Goal: Task Accomplishment & Management: Use online tool/utility

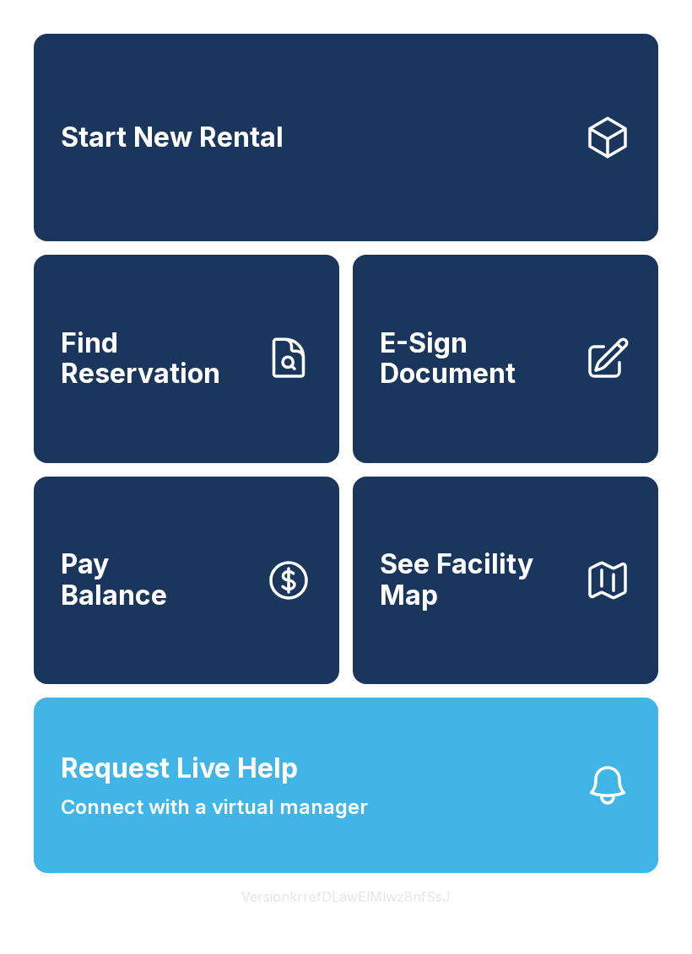
click at [219, 439] on link "Find Reservation" at bounding box center [186, 358] width 305 height 207
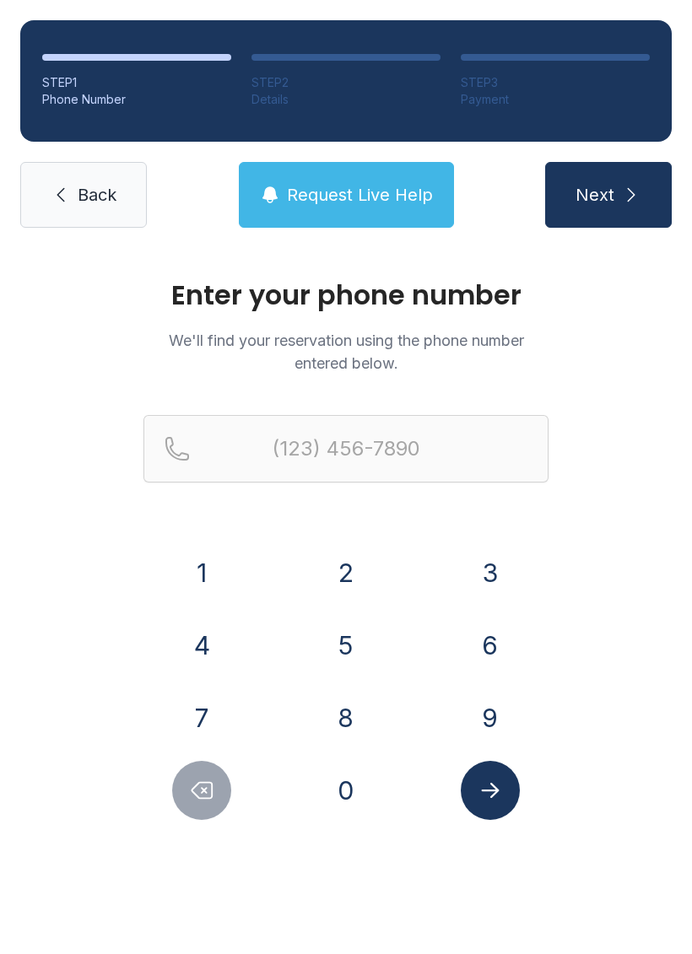
click at [52, 172] on link "Back" at bounding box center [83, 195] width 127 height 66
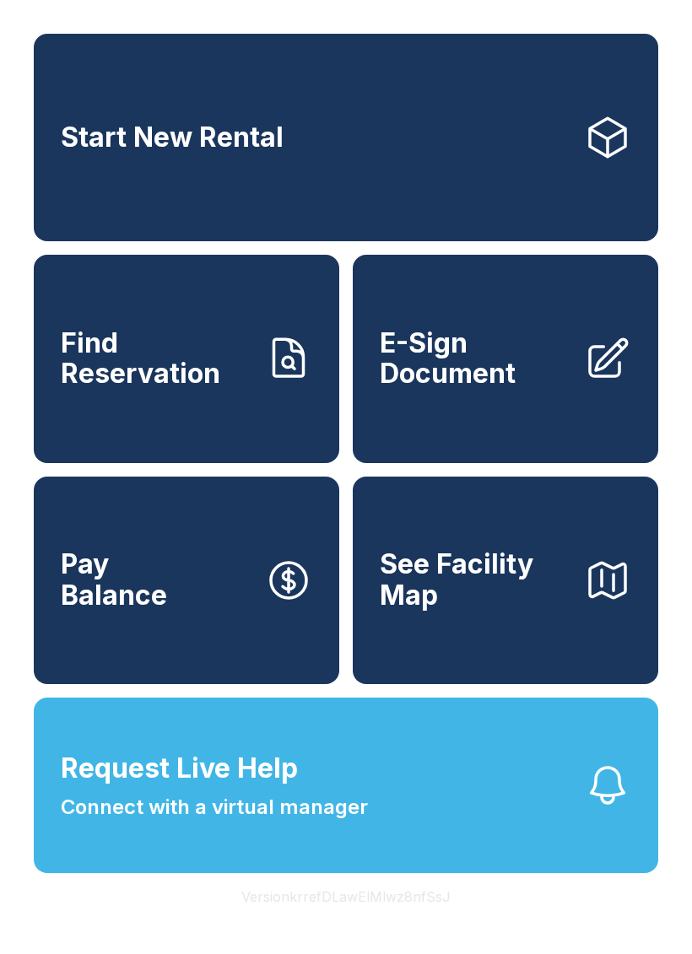
click at [545, 611] on span "See Facility Map" at bounding box center [475, 580] width 191 height 62
click at [504, 225] on link "Start New Rental" at bounding box center [346, 137] width 624 height 207
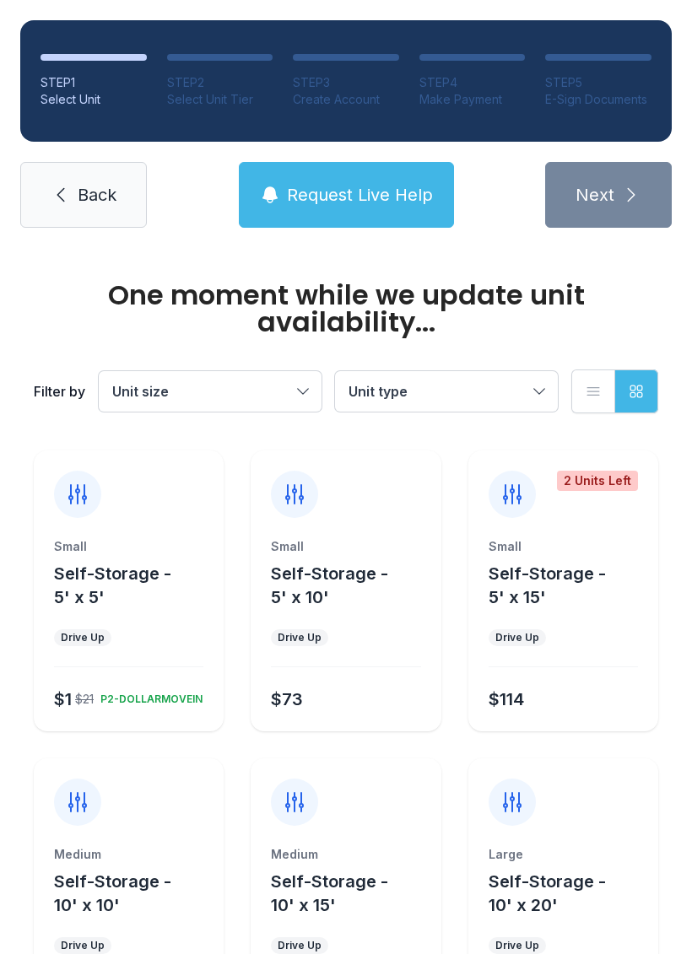
click at [74, 225] on link "Back" at bounding box center [83, 195] width 127 height 66
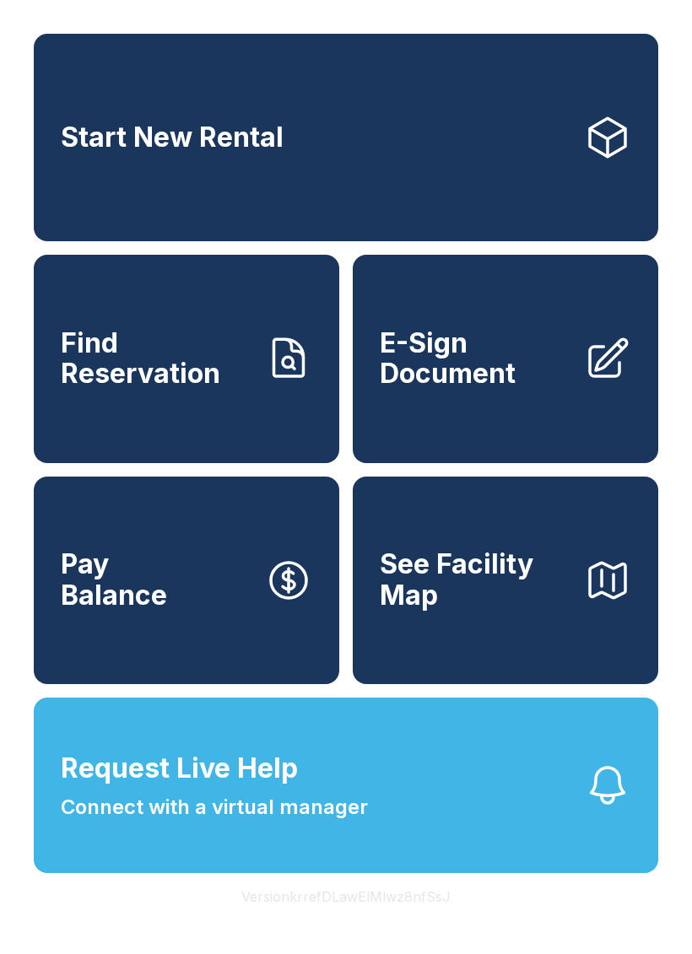
click at [197, 390] on span "Find Reservation" at bounding box center [156, 359] width 191 height 62
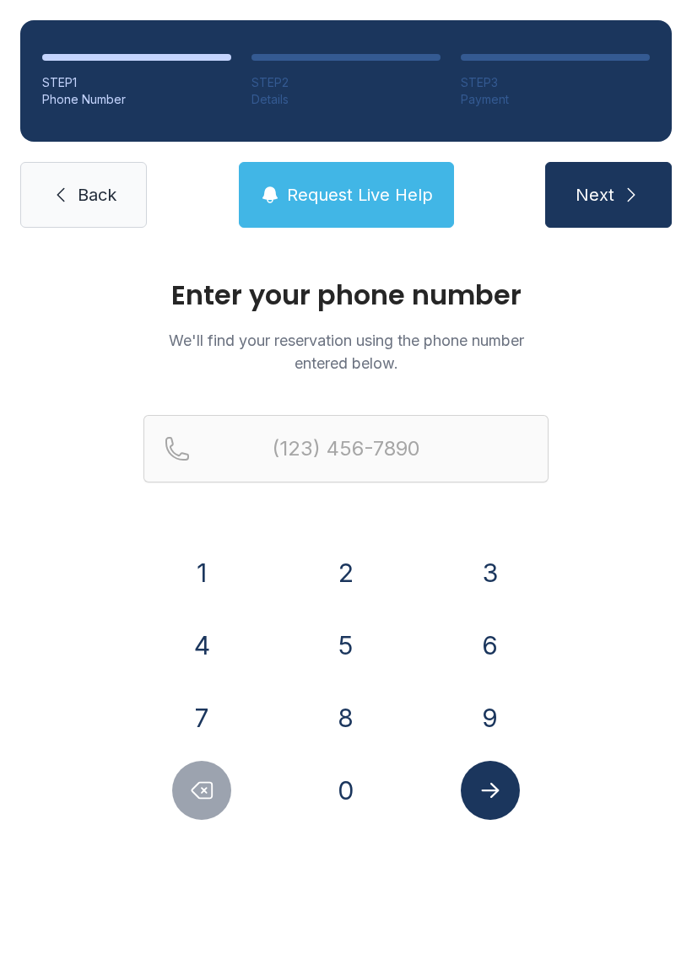
click at [116, 227] on link "Back" at bounding box center [83, 195] width 127 height 66
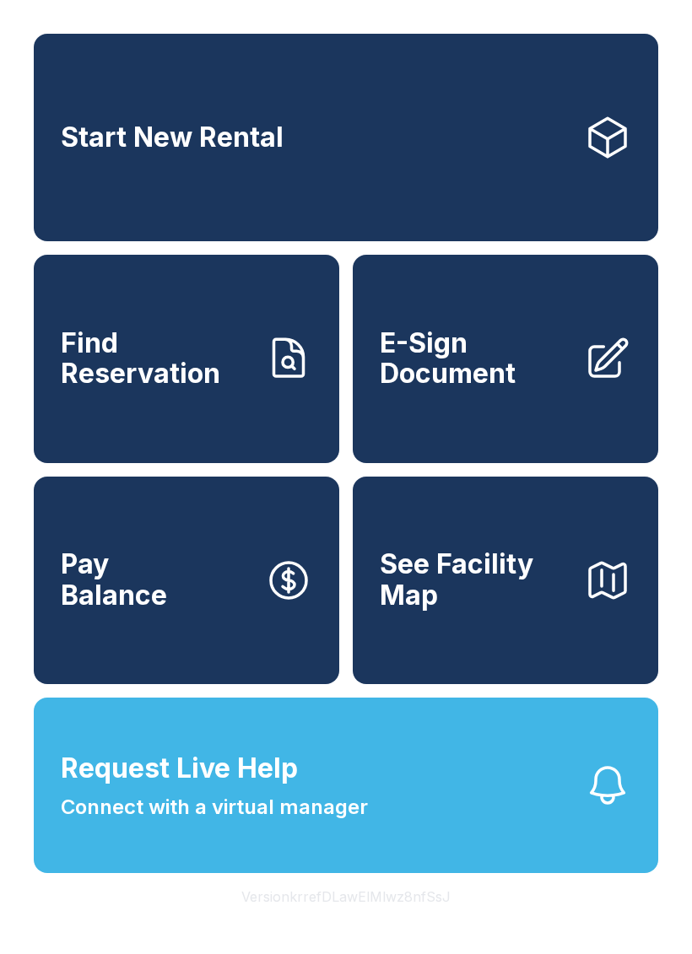
click at [144, 873] on button "Request Live Help Connect with a virtual manager" at bounding box center [346, 784] width 624 height 175
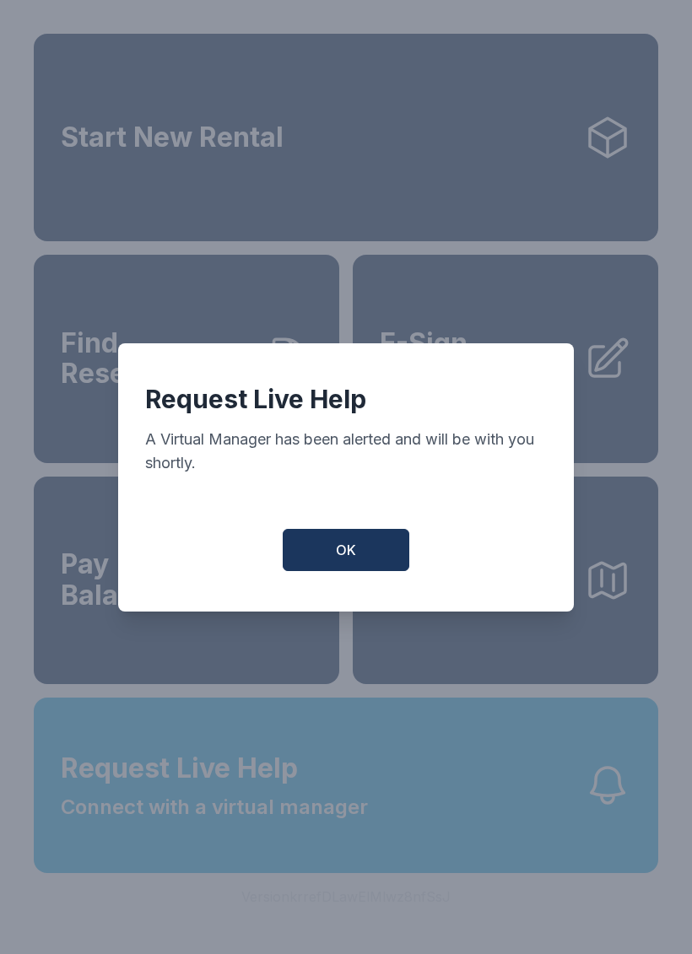
click at [352, 554] on span "OK" at bounding box center [346, 550] width 20 height 20
